Goal: Find contact information: Find contact information

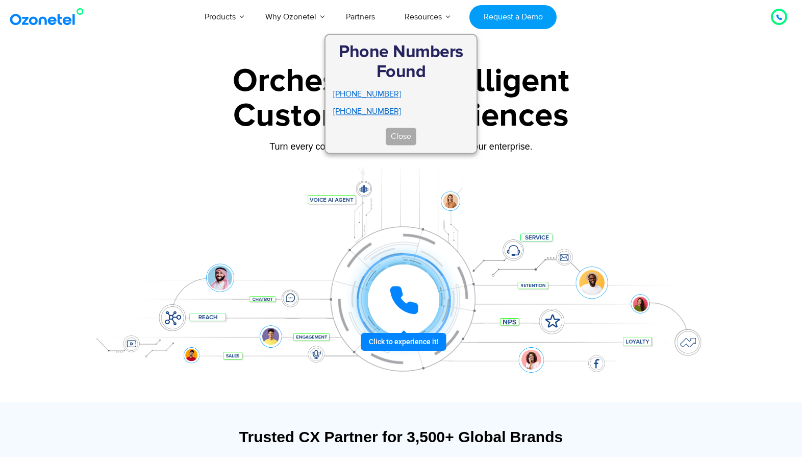
drag, startPoint x: 778, startPoint y: 17, endPoint x: 744, endPoint y: 22, distance: 34.6
click at [744, 22] on div "Products AI & CX Voice AI Agents Agent Assist Voice of Customer Quality Audits …" at bounding box center [467, 17] width 656 height 34
drag, startPoint x: 772, startPoint y: 19, endPoint x: 732, endPoint y: 36, distance: 43.4
click at [770, 19] on div at bounding box center [780, 17] width 20 height 20
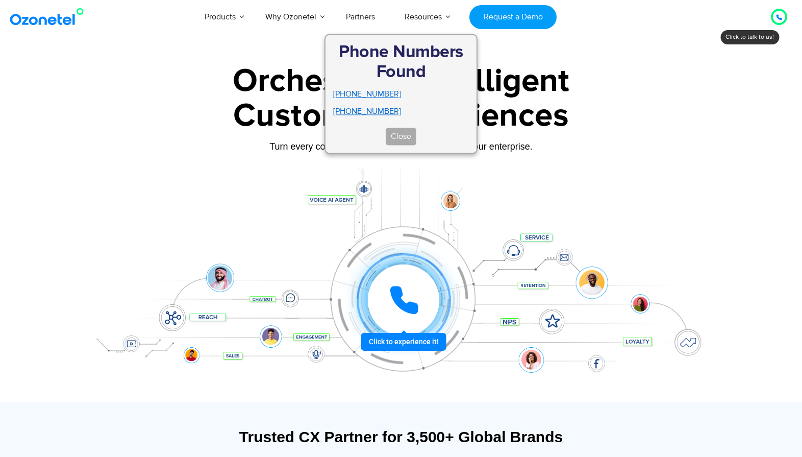
click at [781, 16] on icon at bounding box center [779, 17] width 6 height 6
click at [782, 18] on div at bounding box center [779, 17] width 12 height 12
click at [776, 16] on icon at bounding box center [779, 17] width 6 height 6
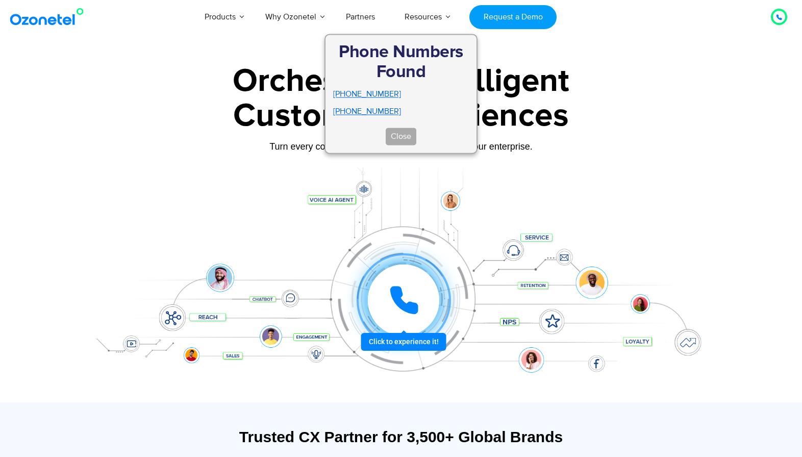
drag, startPoint x: 783, startPoint y: 14, endPoint x: 746, endPoint y: 51, distance: 52.3
click at [780, 20] on icon at bounding box center [779, 17] width 6 height 6
drag, startPoint x: 753, startPoint y: 35, endPoint x: 385, endPoint y: 95, distance: 372.9
click at [375, 108] on li "[PHONE_NUMBER]" at bounding box center [401, 112] width 136 height 12
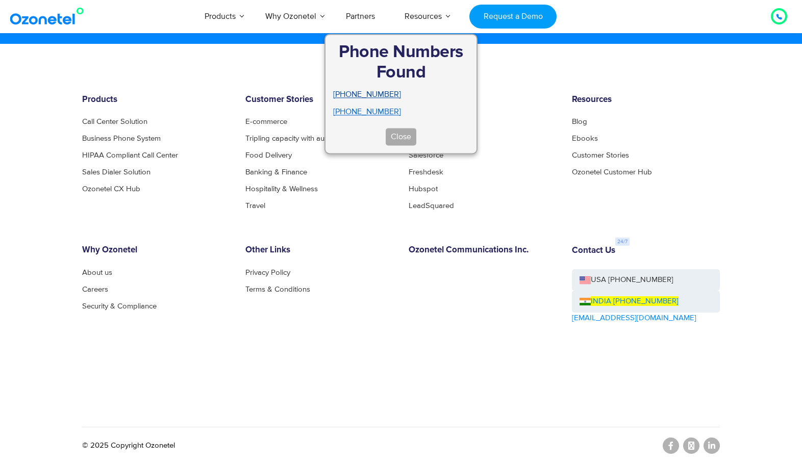
scroll to position [5515, 0]
